Goal: Information Seeking & Learning: Learn about a topic

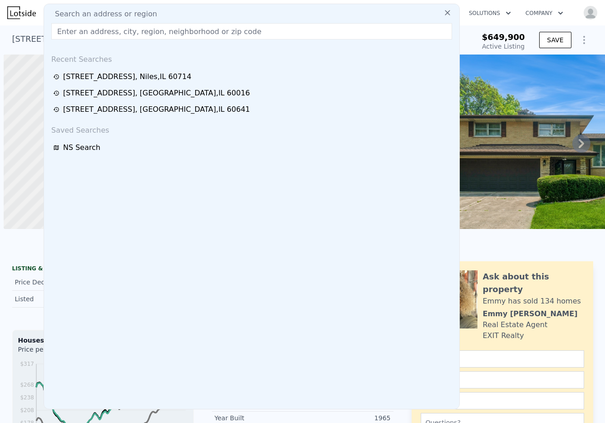
scroll to position [0, 4]
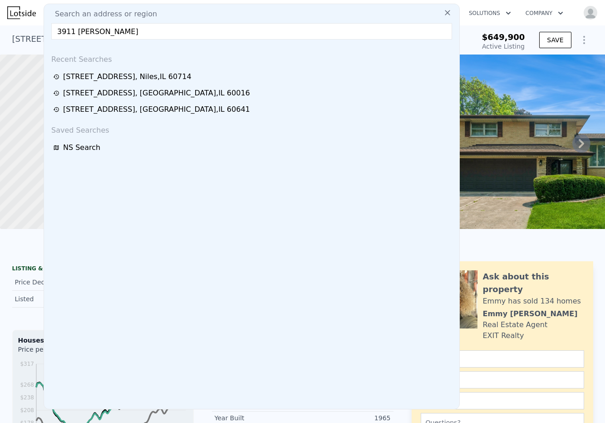
click at [158, 36] on input "3911 Russett" at bounding box center [251, 31] width 401 height 16
type input "3911 Russett"
click at [158, 36] on input "3911 Russett" at bounding box center [251, 31] width 401 height 16
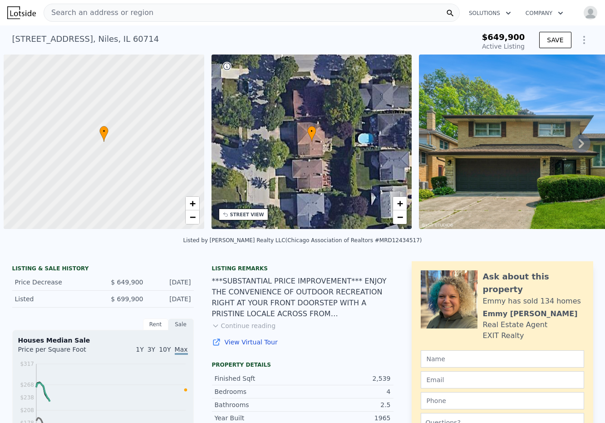
scroll to position [0, 4]
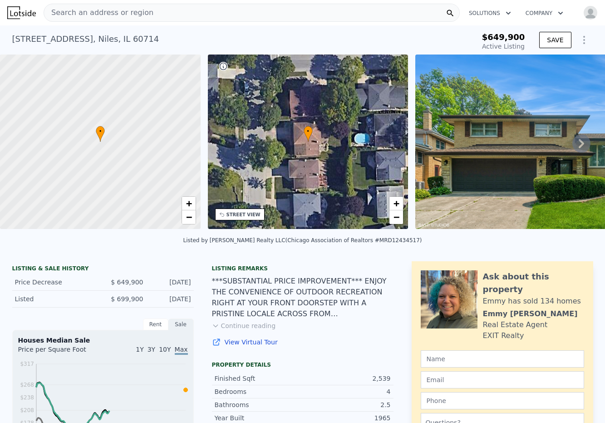
click at [181, 11] on div "Search an address or region" at bounding box center [252, 13] width 416 height 18
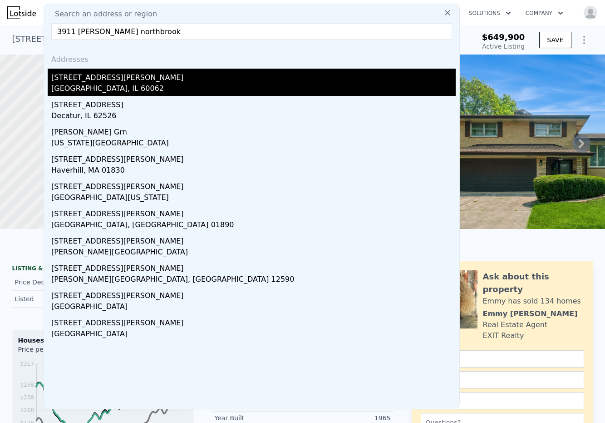
type input "3911 [PERSON_NAME] northbrook"
click at [105, 74] on div "[STREET_ADDRESS][PERSON_NAME]" at bounding box center [253, 76] width 404 height 15
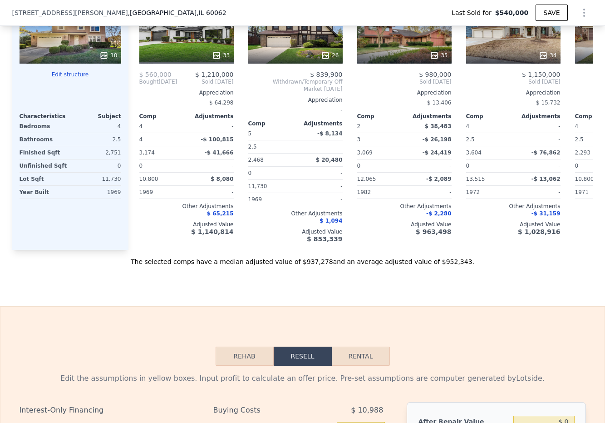
scroll to position [905, 0]
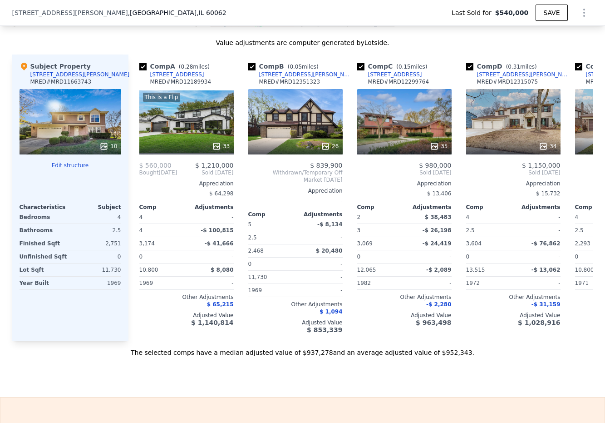
click at [71, 169] on button "Edit structure" at bounding box center [71, 165] width 102 height 7
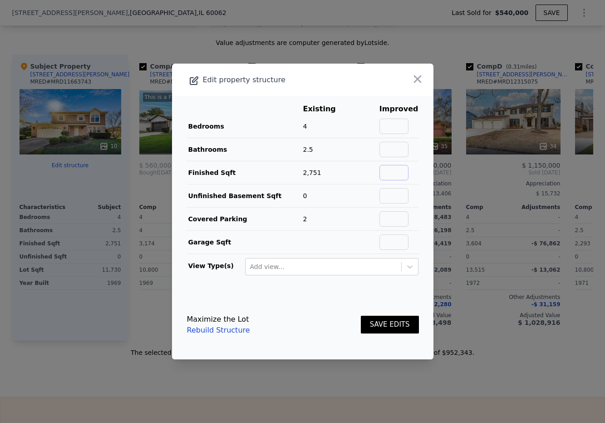
type input "$ 966,000"
type input "$ 329,227"
click at [387, 171] on input "text" at bounding box center [393, 172] width 29 height 15
type input "2400"
click at [399, 195] on input "text" at bounding box center [393, 195] width 29 height 15
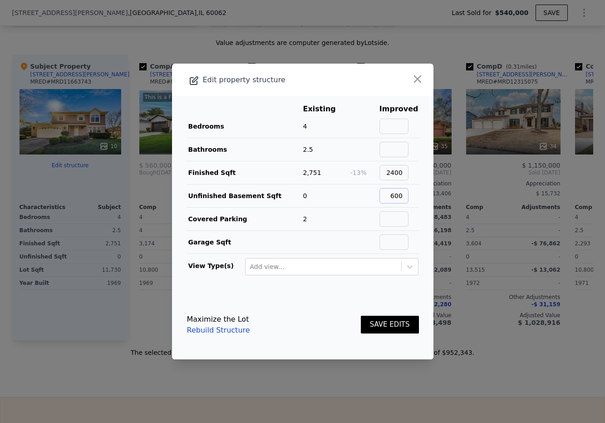
type input "600"
click at [363, 298] on footer "Maximize the Lot Rebuild Structure SAVE EDITS" at bounding box center [302, 324] width 261 height 69
click at [389, 328] on button "SAVE EDITS" at bounding box center [390, 324] width 58 height 18
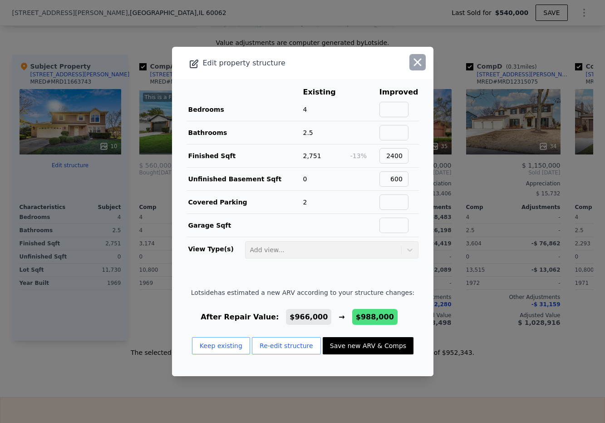
click at [412, 63] on icon "button" at bounding box center [417, 62] width 13 height 13
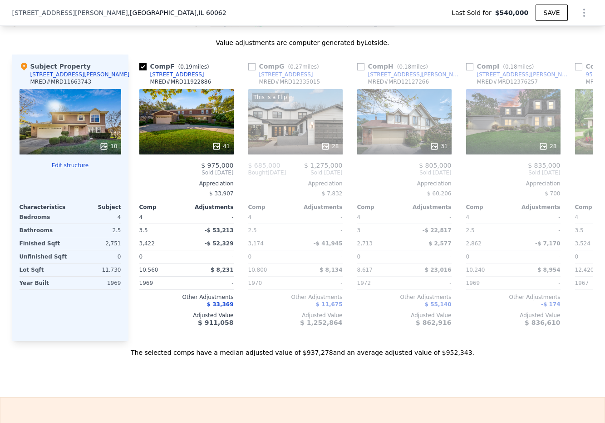
scroll to position [0, 590]
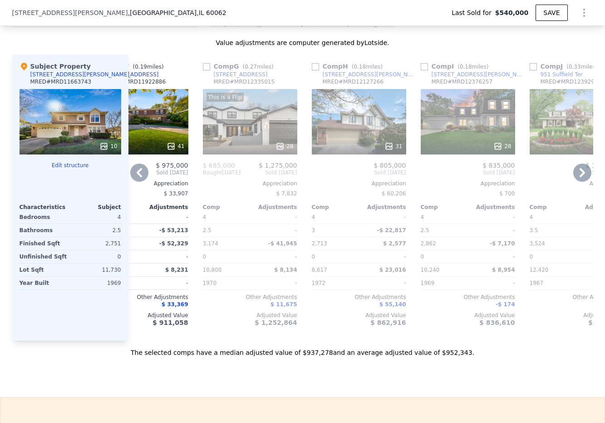
click at [386, 74] on div "Comp H ( 0.18 miles) [STREET_ADDRESS][PERSON_NAME] # MRD12127266" at bounding box center [359, 75] width 94 height 27
click at [203, 78] on link "[STREET_ADDRESS]" at bounding box center [235, 74] width 65 height 7
click at [203, 70] on input "checkbox" at bounding box center [206, 66] width 7 height 7
checkbox input "true"
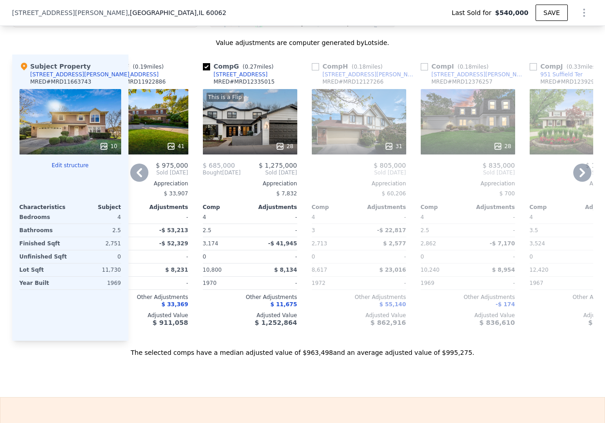
click at [313, 70] on input "checkbox" at bounding box center [315, 66] width 7 height 7
checkbox input "true"
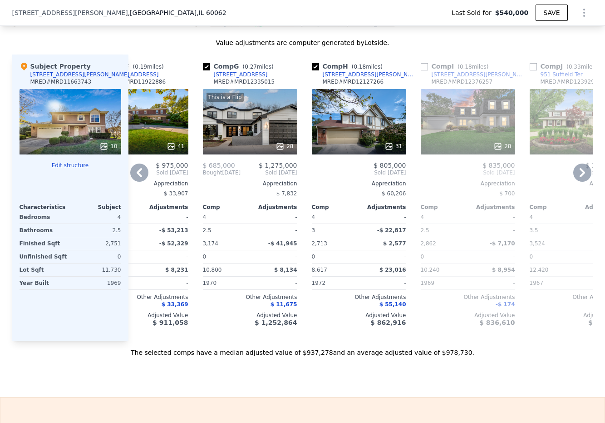
click at [421, 70] on input "checkbox" at bounding box center [424, 66] width 7 height 7
checkbox input "true"
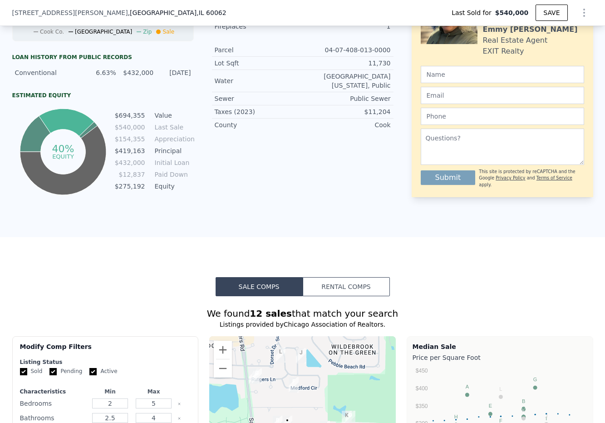
scroll to position [360, 0]
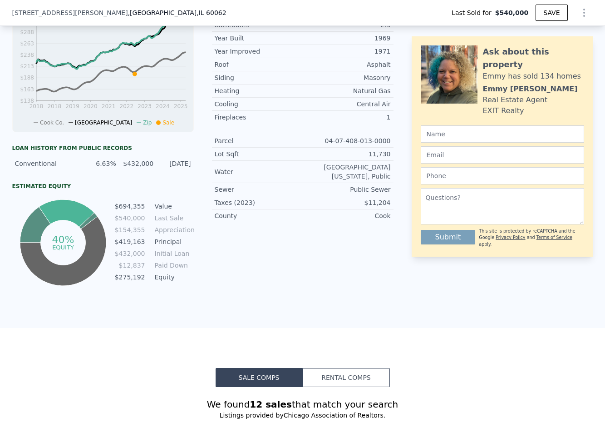
checkbox input "false"
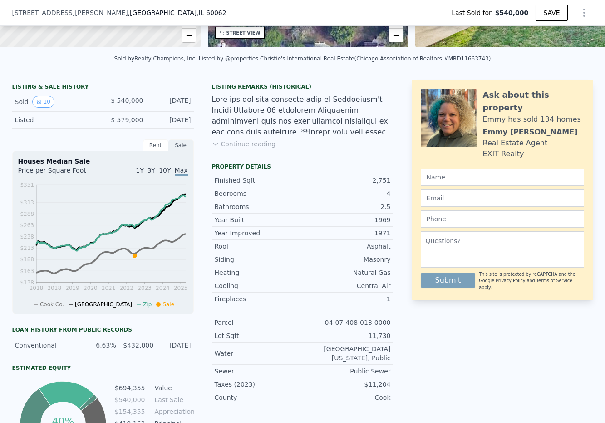
scroll to position [88, 0]
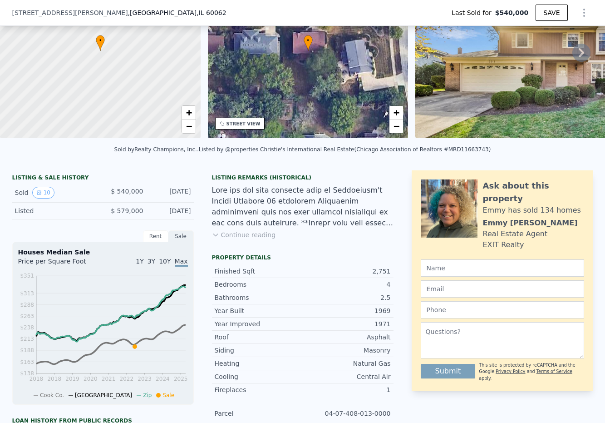
click at [332, 206] on div at bounding box center [303, 207] width 182 height 44
click at [579, 10] on icon "Show Options" at bounding box center [584, 12] width 11 height 11
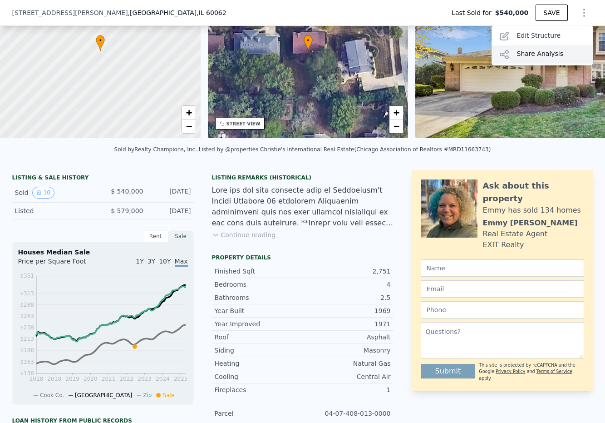
click at [527, 50] on div "Share Analysis" at bounding box center [543, 54] width 102 height 18
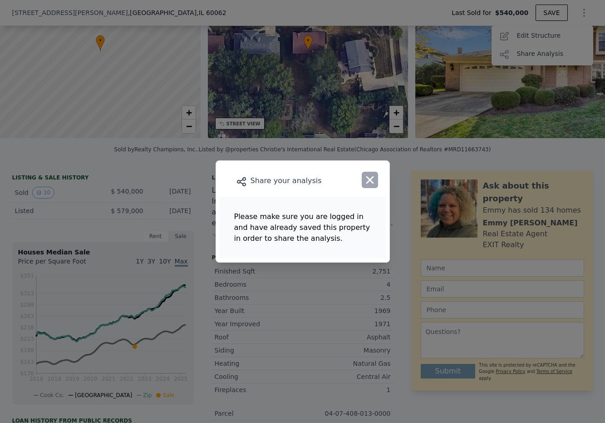
click at [367, 177] on icon "button" at bounding box center [370, 180] width 8 height 8
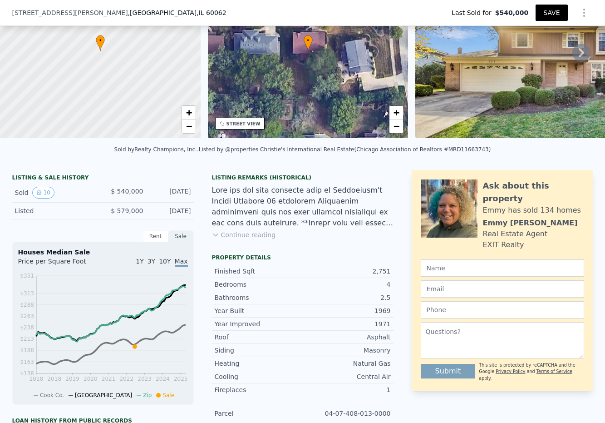
click at [542, 7] on button "SAVE" at bounding box center [552, 13] width 32 height 16
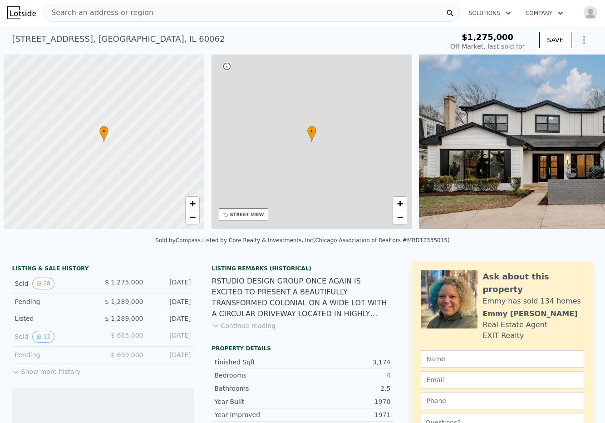
scroll to position [0, 4]
